Goal: Register for event/course

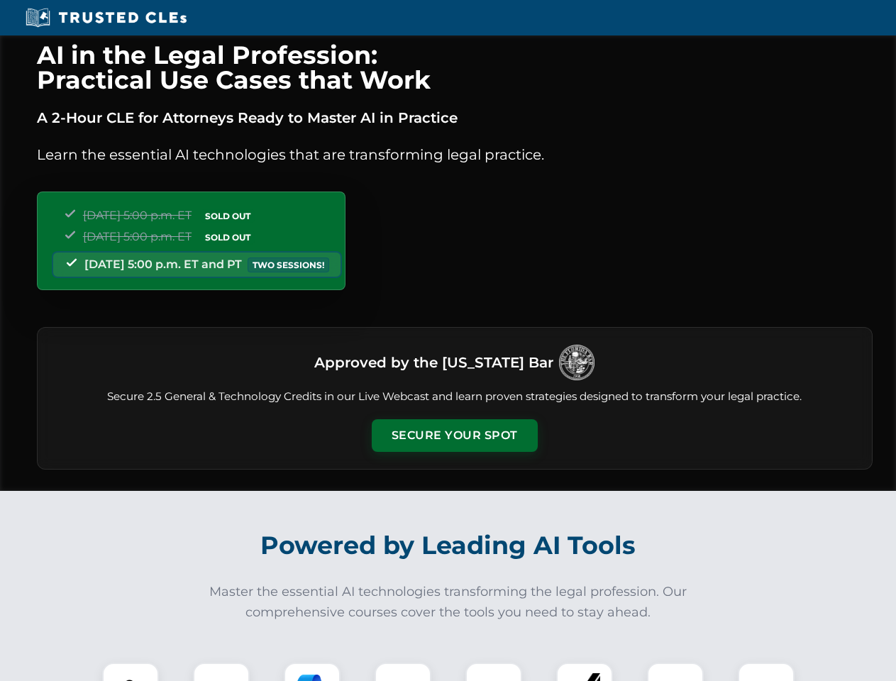
click at [454, 435] on button "Secure Your Spot" at bounding box center [455, 435] width 166 height 33
click at [130, 671] on img at bounding box center [130, 690] width 41 height 41
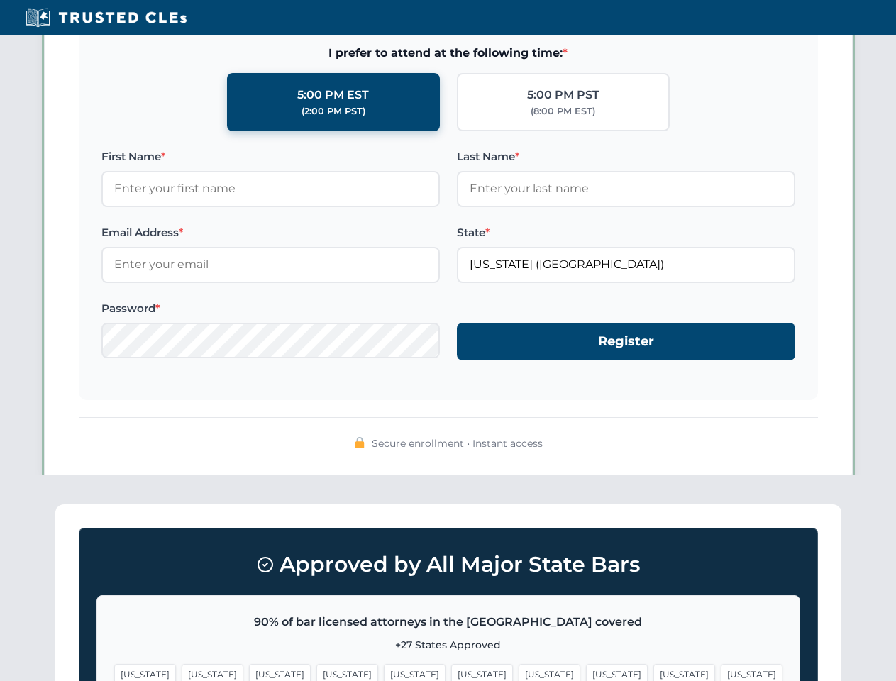
click at [518, 671] on span "[US_STATE]" at bounding box center [549, 674] width 62 height 21
click at [653, 671] on span "[US_STATE]" at bounding box center [684, 674] width 62 height 21
